Goal: Task Accomplishment & Management: Manage account settings

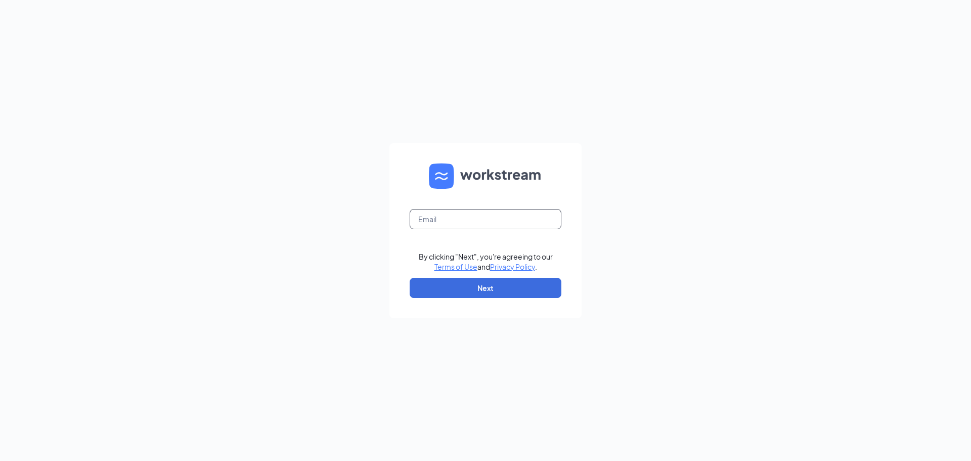
click at [444, 226] on input "text" at bounding box center [486, 219] width 152 height 20
type input "b"
type input "[EMAIL_ADDRESS][DOMAIN_NAME]"
click at [467, 291] on button "Next" at bounding box center [486, 288] width 152 height 20
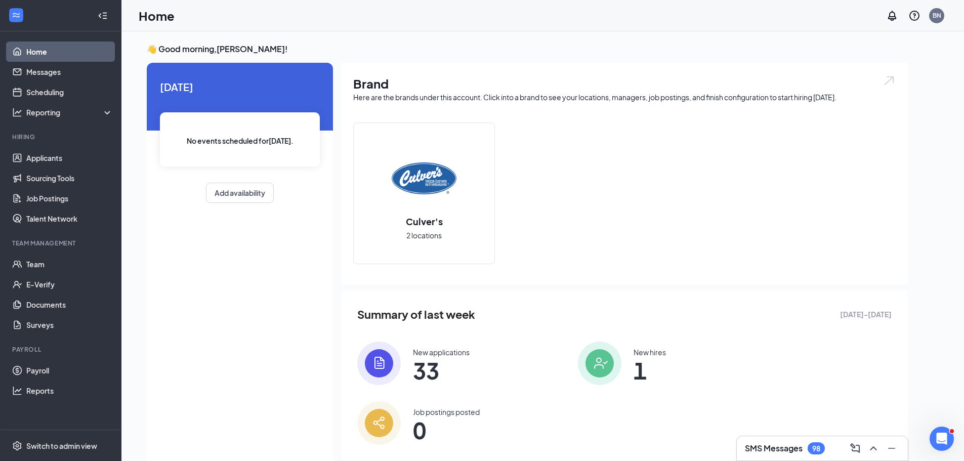
click at [411, 219] on h2 "Culver's" at bounding box center [424, 221] width 57 height 13
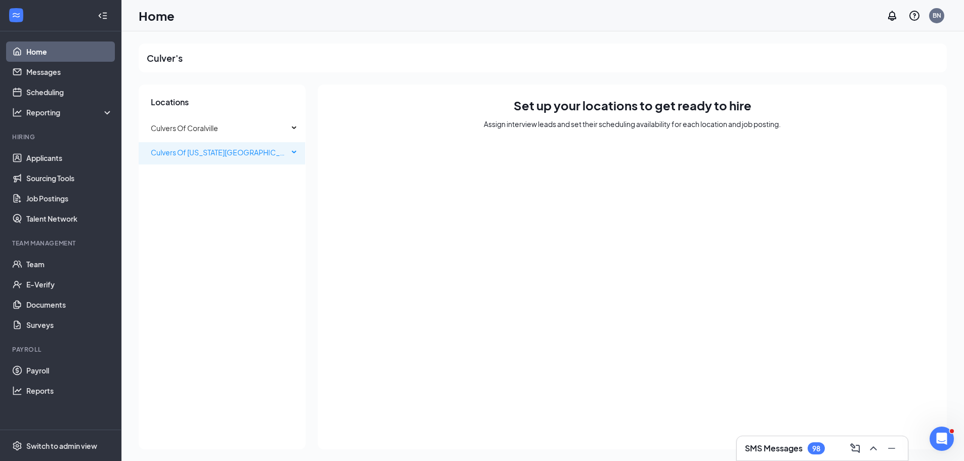
click at [291, 152] on div "Culvers Of [US_STATE][GEOGRAPHIC_DATA]" at bounding box center [222, 152] width 167 height 20
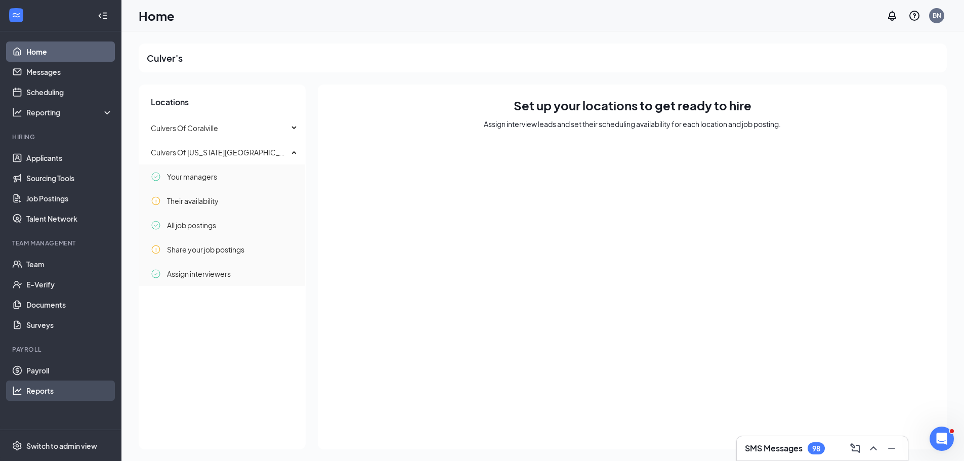
click at [35, 394] on link "Reports" at bounding box center [69, 390] width 87 height 20
